Goal: Task Accomplishment & Management: Use online tool/utility

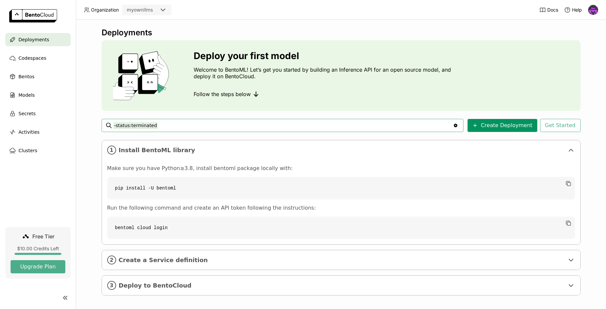
click at [494, 126] on button "Create Deployment" at bounding box center [502, 125] width 70 height 13
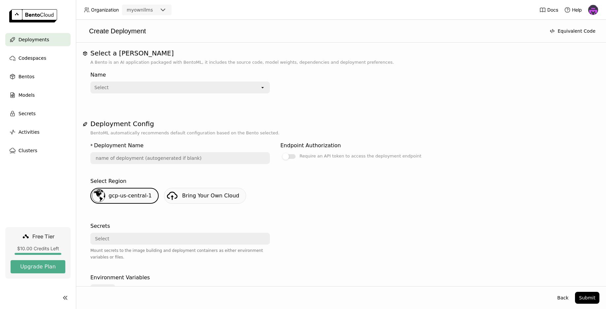
click at [263, 89] on icon "open" at bounding box center [262, 87] width 5 height 5
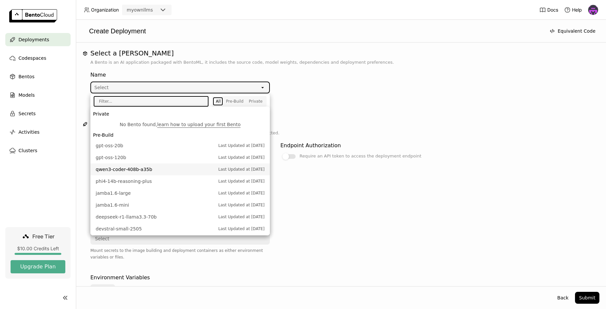
click at [229, 171] on span "Last Updated at [DATE]" at bounding box center [241, 169] width 46 height 7
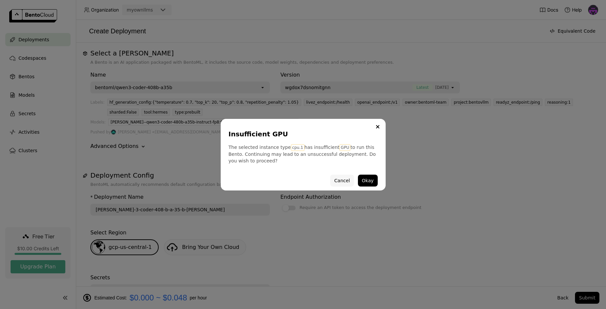
click at [343, 180] on button "Cancel" at bounding box center [341, 181] width 23 height 12
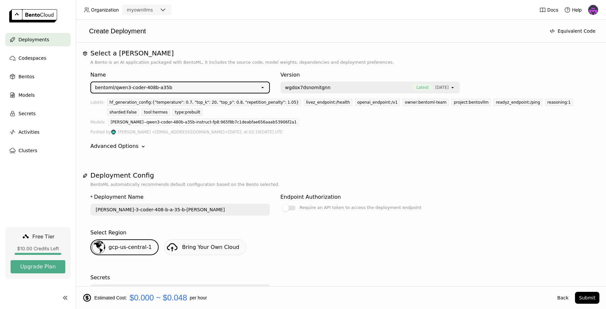
click at [266, 87] on div "open" at bounding box center [264, 87] width 9 height 11
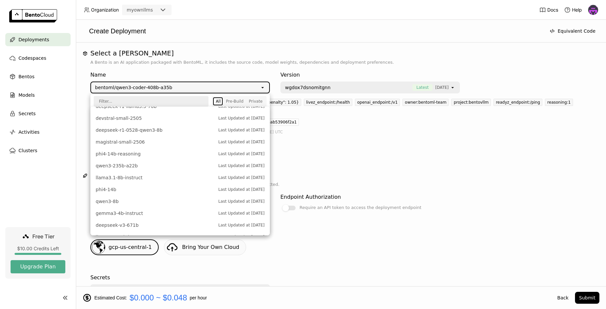
scroll to position [116, 0]
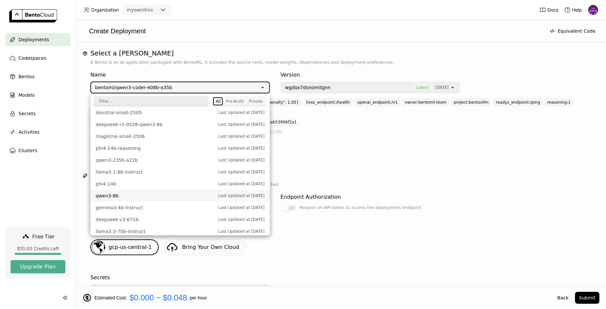
click at [166, 198] on span "qwen3-8b" at bounding box center [155, 195] width 119 height 7
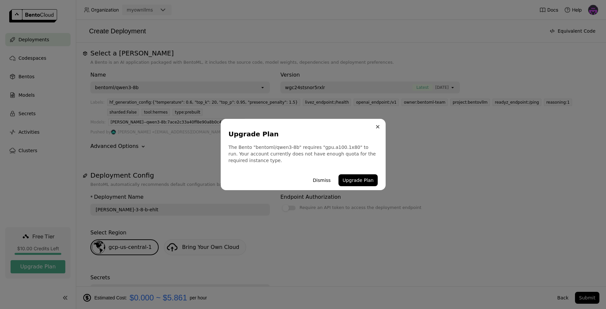
click at [377, 126] on icon "Close" at bounding box center [377, 126] width 3 height 3
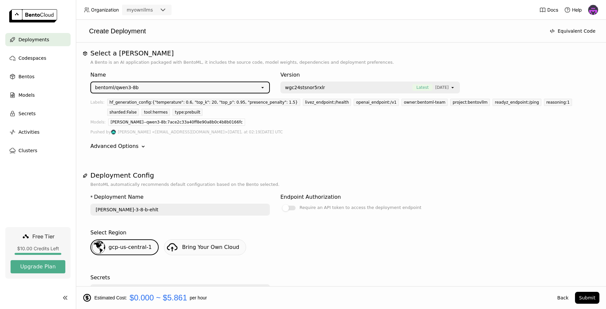
click at [261, 89] on icon "open" at bounding box center [262, 87] width 5 height 5
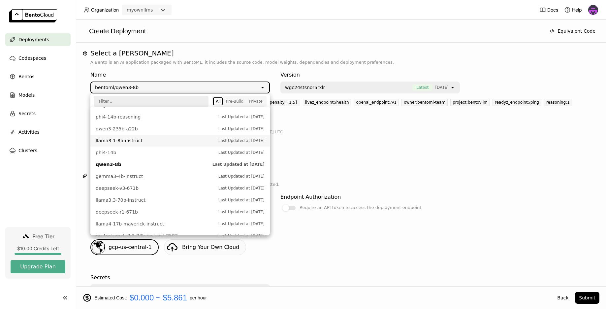
scroll to position [147, 0]
click at [172, 152] on span "phi4-14b" at bounding box center [155, 153] width 119 height 7
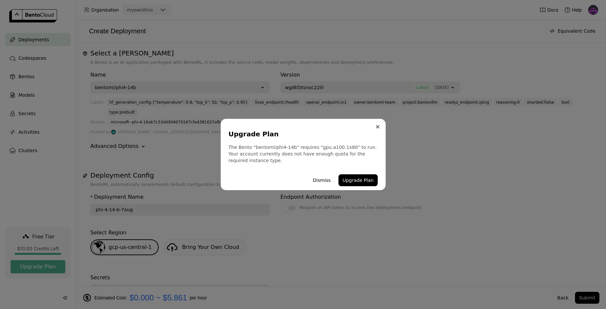
click at [378, 127] on icon "Close" at bounding box center [377, 126] width 3 height 3
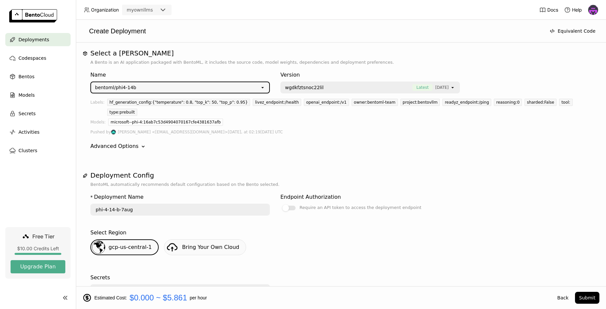
click at [262, 87] on icon "open" at bounding box center [262, 87] width 5 height 5
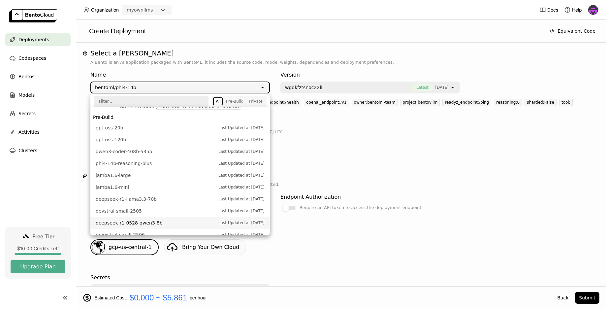
scroll to position [17, 0]
click at [179, 188] on span "jamba1.6-mini" at bounding box center [155, 188] width 119 height 7
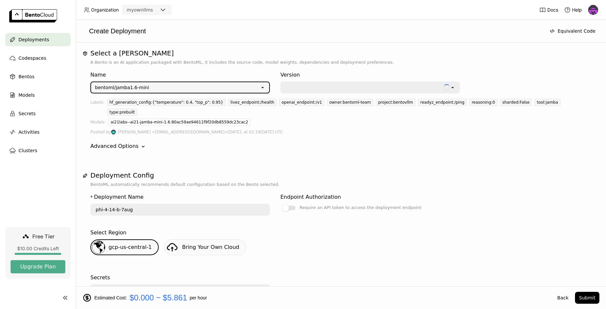
type input "jamba-1-6-mini-3z7j"
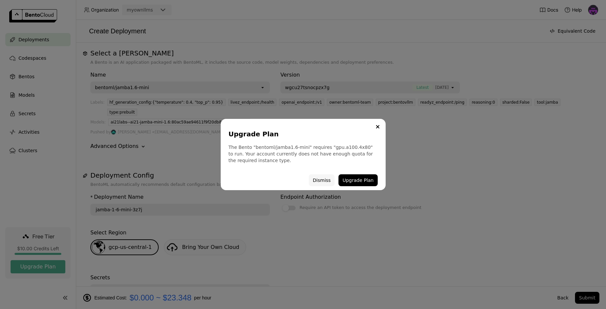
click at [321, 178] on button "Dismiss" at bounding box center [322, 180] width 26 height 12
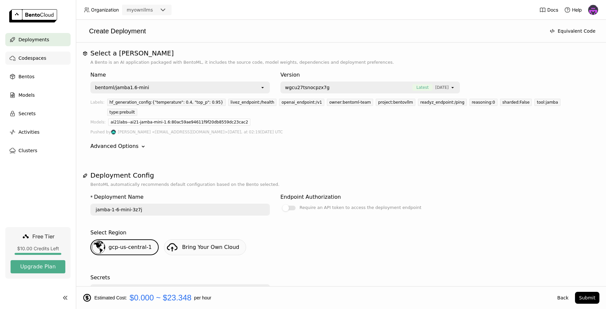
click at [33, 58] on span "Codespaces" at bounding box center [32, 58] width 28 height 8
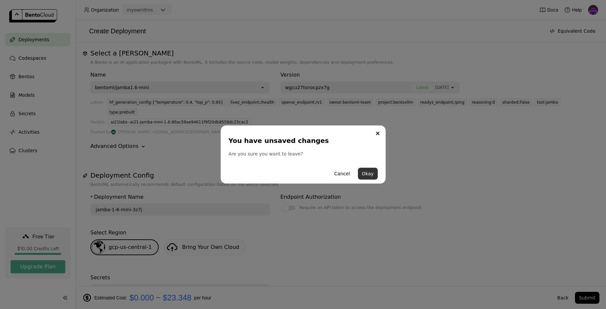
click at [370, 177] on button "Okay" at bounding box center [368, 174] width 20 height 12
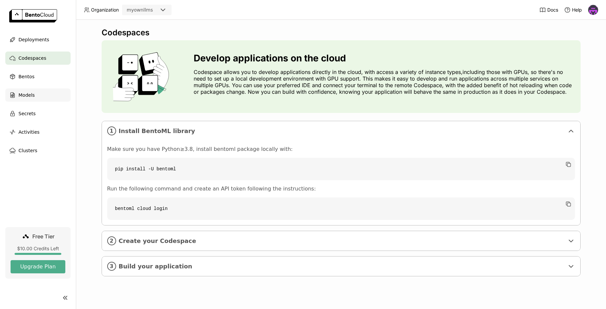
click at [29, 98] on span "Models" at bounding box center [26, 95] width 16 height 8
